Goal: Find specific page/section: Find specific page/section

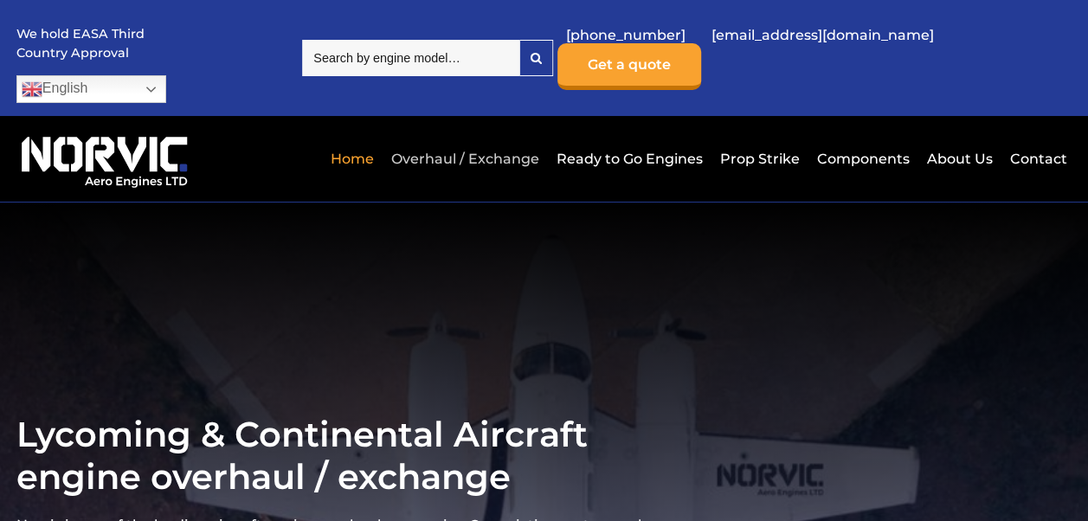
click at [511, 138] on link "Overhaul / Exchange" at bounding box center [465, 159] width 157 height 42
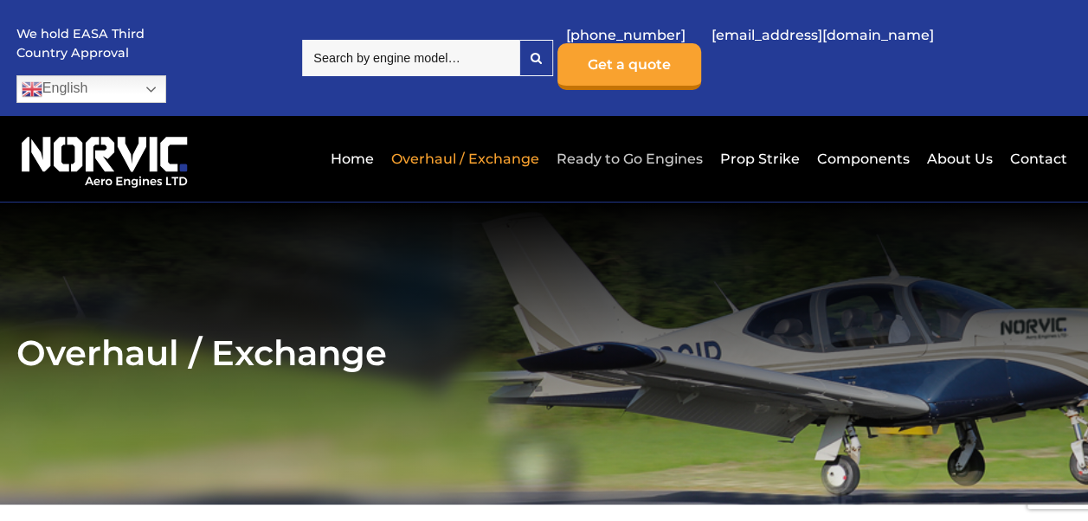
click at [604, 138] on link "Ready to Go Engines" at bounding box center [629, 159] width 155 height 42
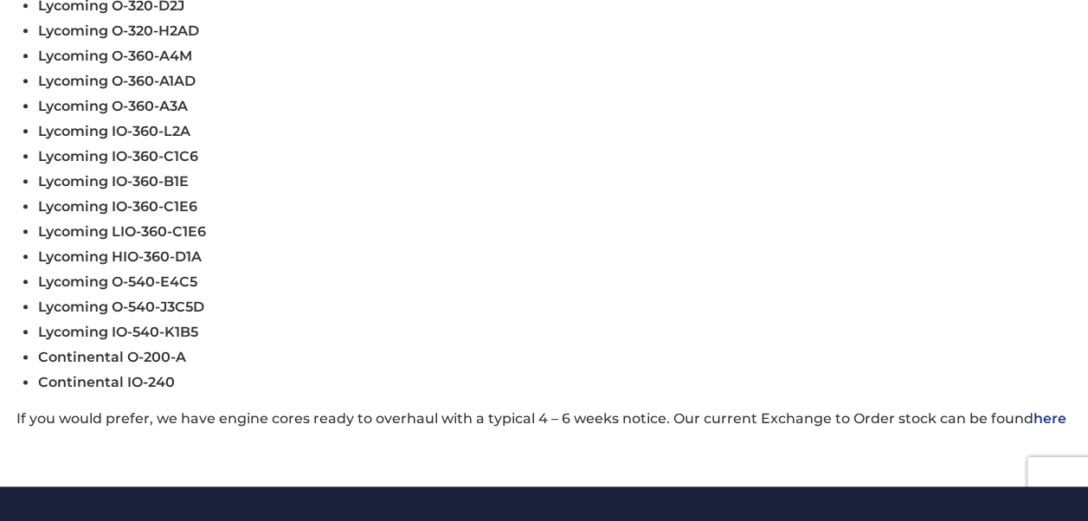
scroll to position [910, 0]
